Goal: Information Seeking & Learning: Find specific fact

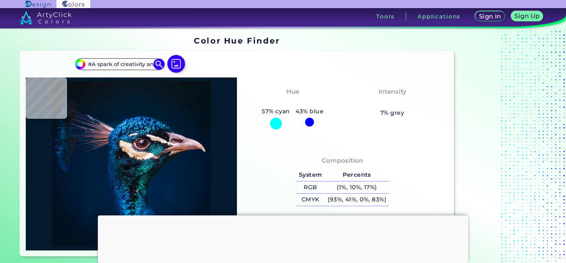
scroll to position [0, 440]
type input "#A spark of creativity and momentum, this shade adds warmth and personality to …"
click at [101, 66] on input "#" at bounding box center [120, 64] width 69 height 10
paste input "E87722"
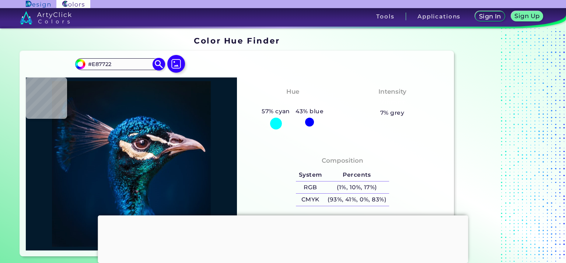
type input "#E87722"
click at [163, 65] on img at bounding box center [159, 64] width 13 height 13
type input "#e87722"
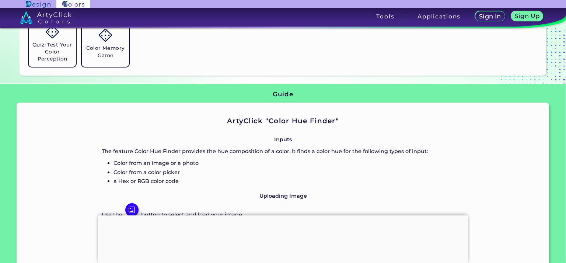
scroll to position [258, 0]
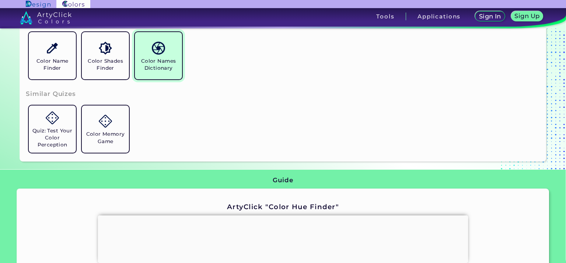
click at [150, 73] on link "Color Names Dictionary" at bounding box center [158, 55] width 53 height 53
